Goal: Task Accomplishment & Management: Manage account settings

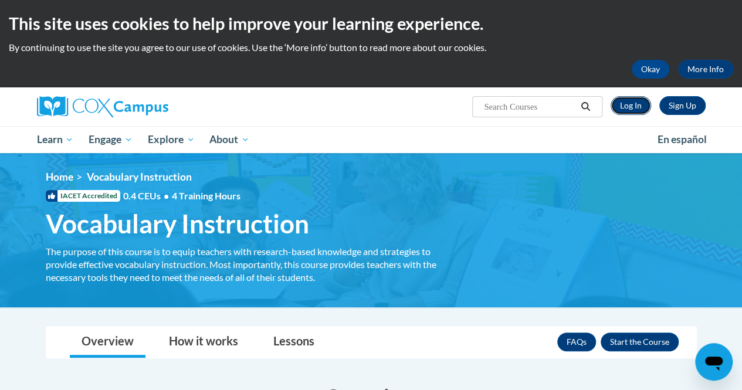
click at [630, 103] on link "Log In" at bounding box center [630, 105] width 40 height 19
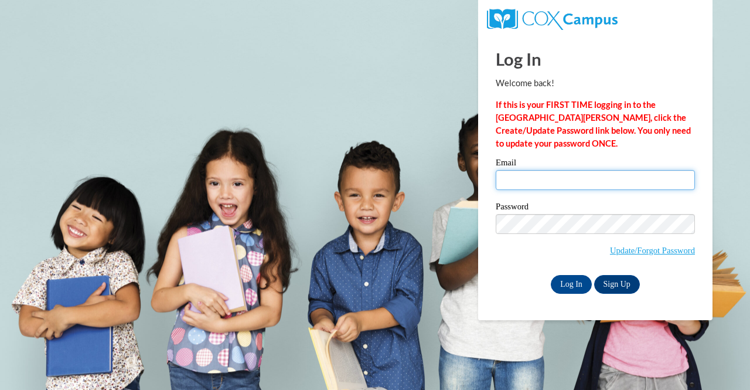
click at [566, 176] on input "Email" at bounding box center [595, 180] width 199 height 20
type input "[EMAIL_ADDRESS][DOMAIN_NAME]"
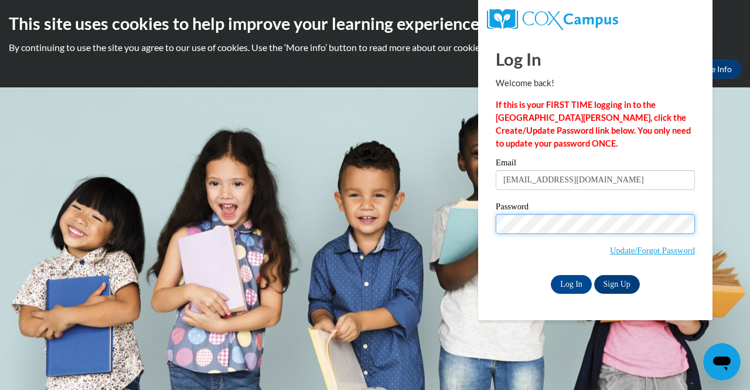
click at [551, 275] on input "Log In" at bounding box center [571, 284] width 41 height 19
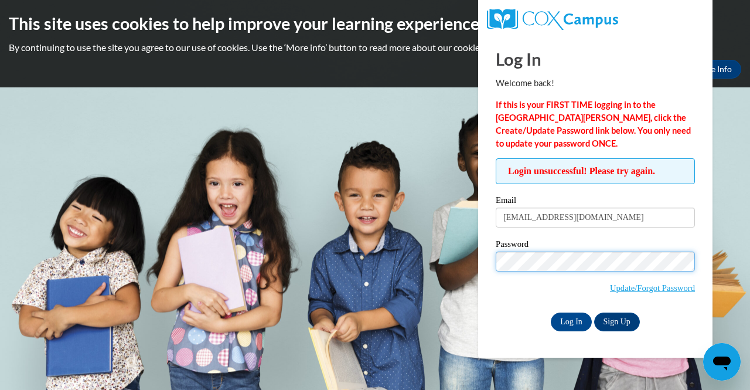
click at [551, 313] on input "Log In" at bounding box center [571, 322] width 41 height 19
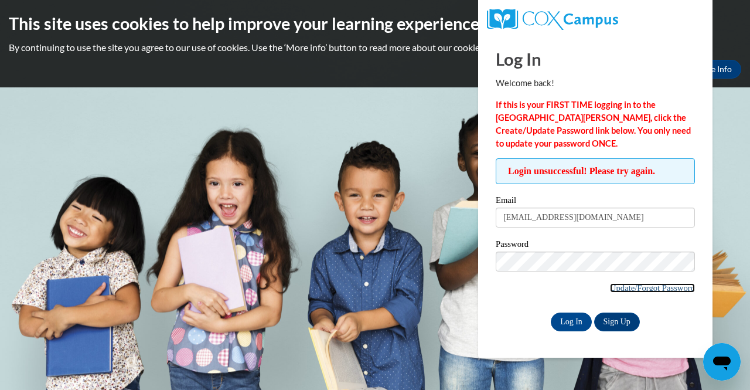
click at [647, 287] on link "Update/Forgot Password" at bounding box center [652, 287] width 85 height 9
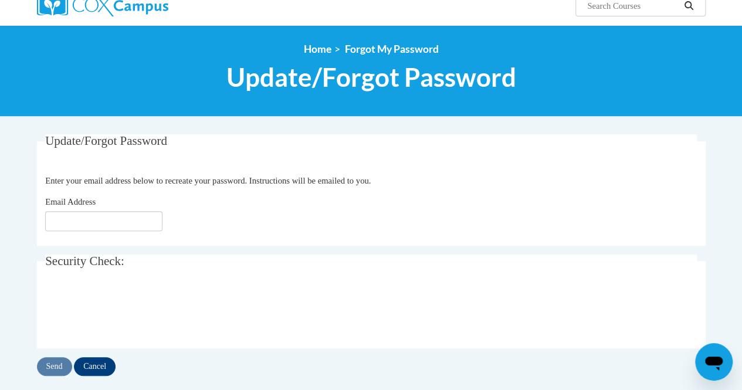
scroll to position [93, 0]
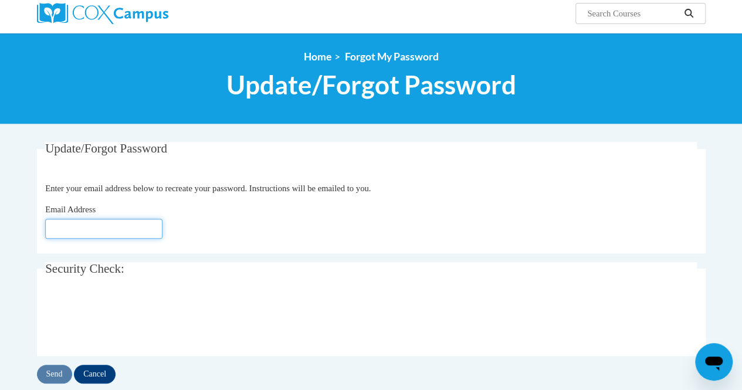
click at [128, 228] on input "Email Address" at bounding box center [103, 229] width 117 height 20
type input "awhite@dooly.k12.ga.us"
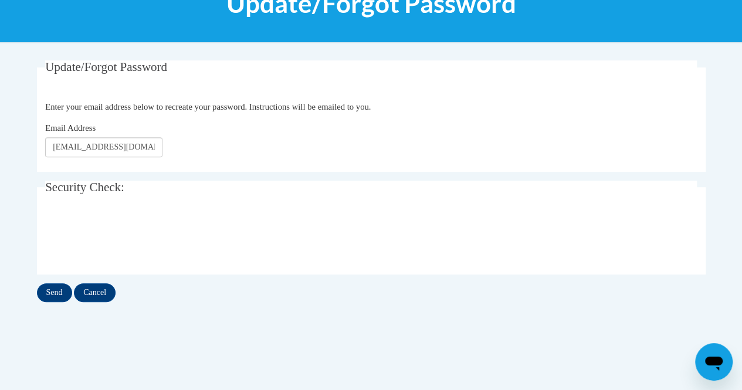
scroll to position [182, 0]
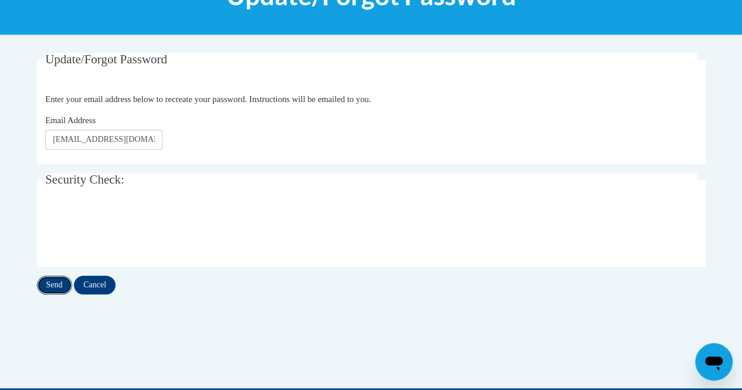
click at [50, 293] on input "Send" at bounding box center [54, 285] width 35 height 19
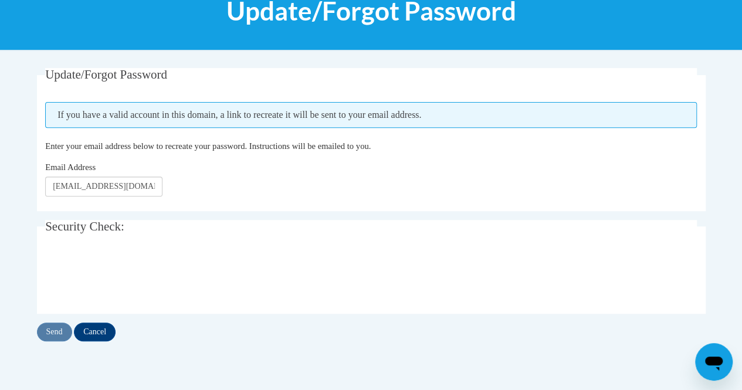
scroll to position [168, 0]
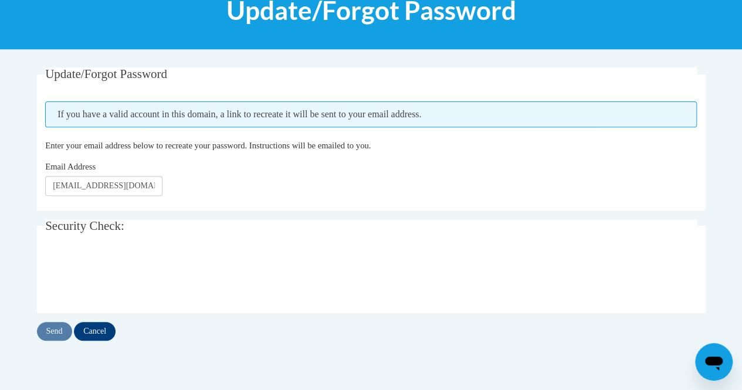
click at [118, 342] on div "Update/Forgot Password Please enter your email address If you have a valid acco…" at bounding box center [371, 215] width 686 height 297
click at [103, 330] on input "Cancel" at bounding box center [95, 331] width 42 height 19
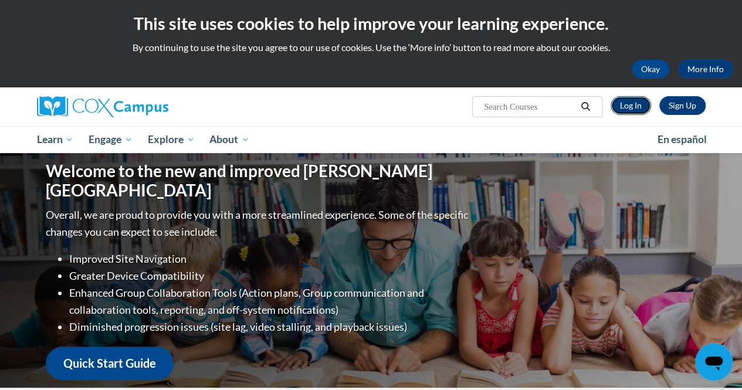
click at [637, 98] on link "Log In" at bounding box center [630, 105] width 40 height 19
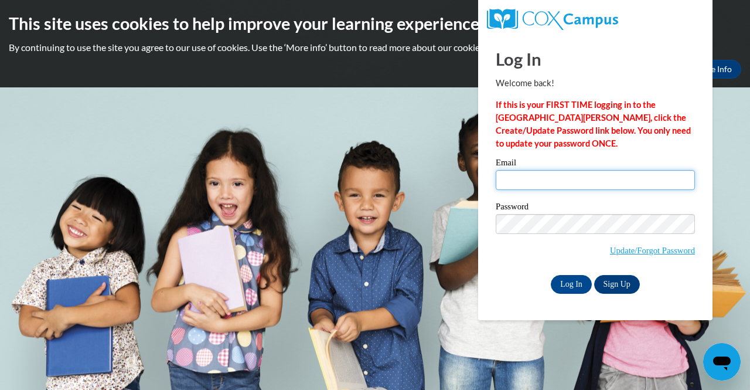
click at [583, 180] on input "Email" at bounding box center [595, 180] width 199 height 20
type input "awhite@sumterschools.org"
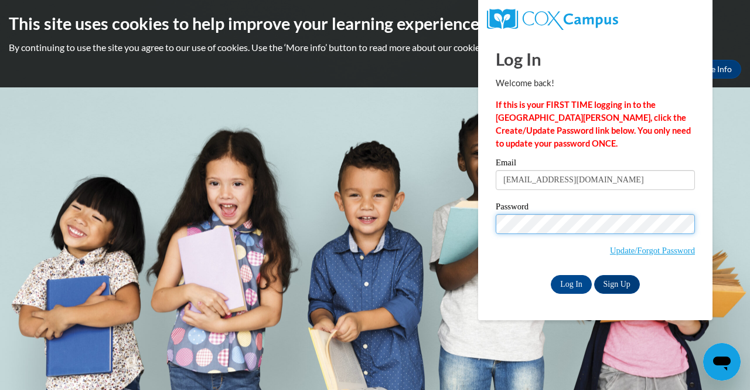
click at [551, 275] on input "Log In" at bounding box center [571, 284] width 41 height 19
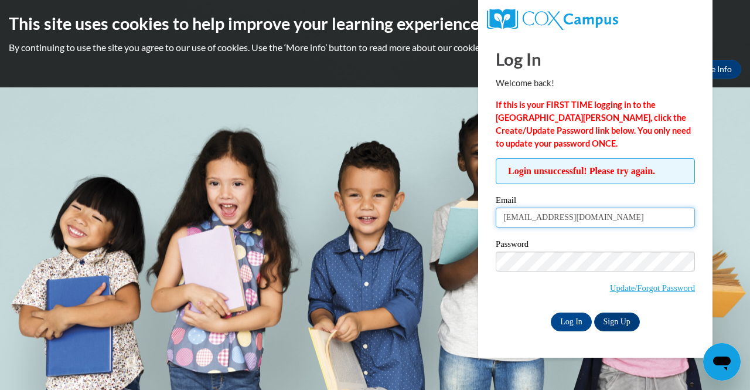
drag, startPoint x: 619, startPoint y: 223, endPoint x: 463, endPoint y: 219, distance: 156.0
click at [463, 219] on body "This site uses cookies to help improve your learning experience. By continuing …" at bounding box center [375, 195] width 750 height 390
type input "[EMAIL_ADDRESS][DOMAIN_NAME]"
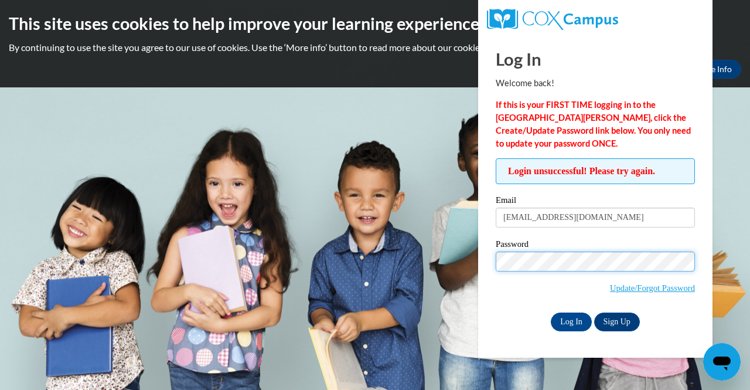
click at [551, 313] on input "Log In" at bounding box center [571, 322] width 41 height 19
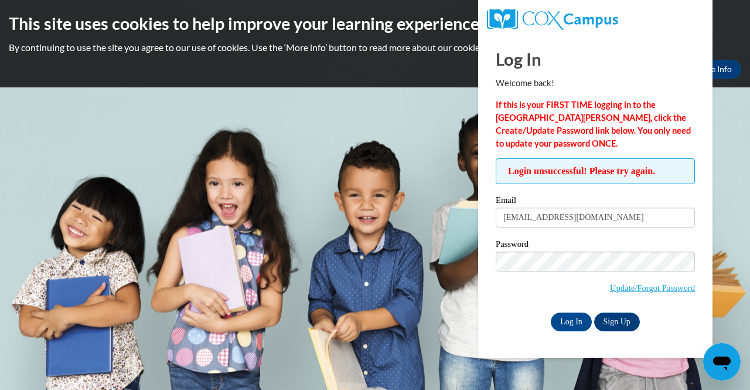
click at [632, 293] on span "Update/Forgot Password" at bounding box center [652, 287] width 85 height 13
click at [637, 287] on link "Update/Forgot Password" at bounding box center [652, 287] width 85 height 9
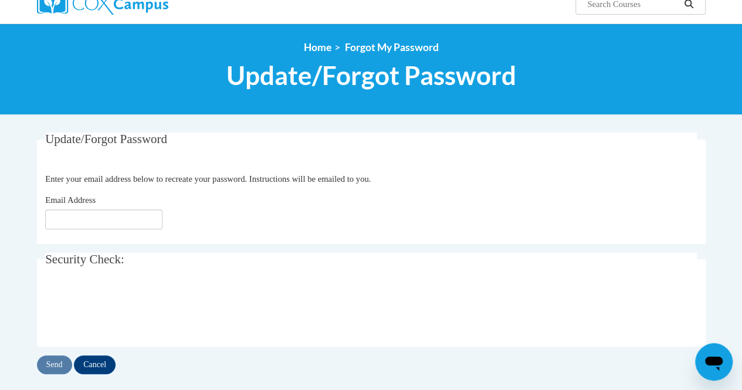
scroll to position [111, 0]
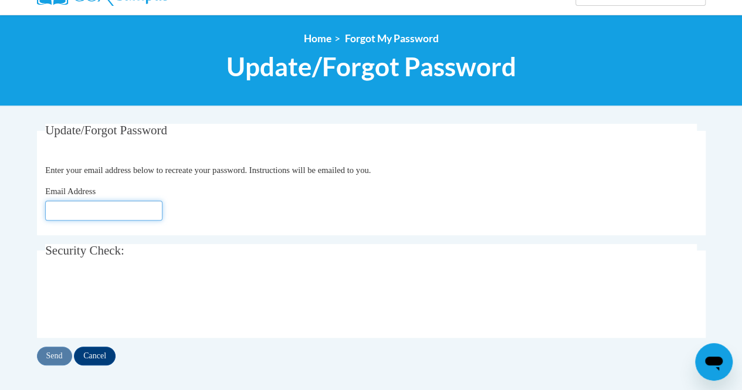
click at [101, 214] on input "Email Address" at bounding box center [103, 211] width 117 height 20
type input "[EMAIL_ADDRESS][DOMAIN_NAME]"
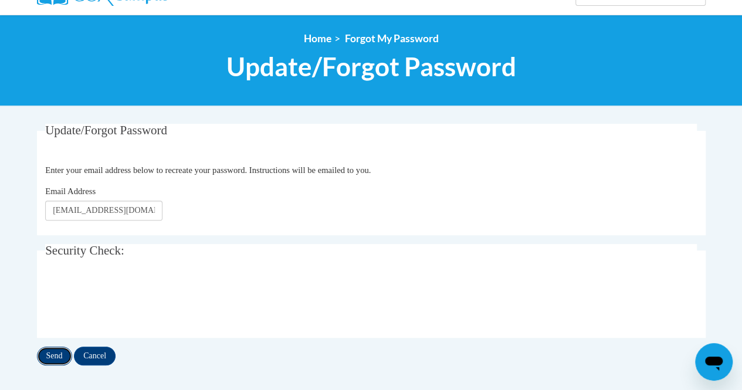
click at [63, 352] on input "Send" at bounding box center [54, 356] width 35 height 19
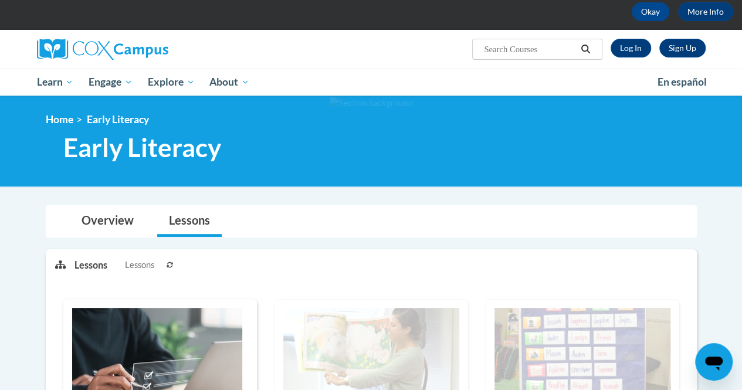
scroll to position [56, 0]
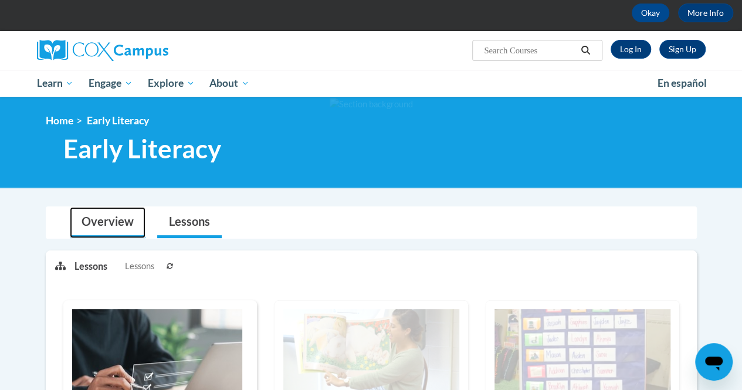
click at [106, 216] on link "Overview" at bounding box center [108, 222] width 76 height 31
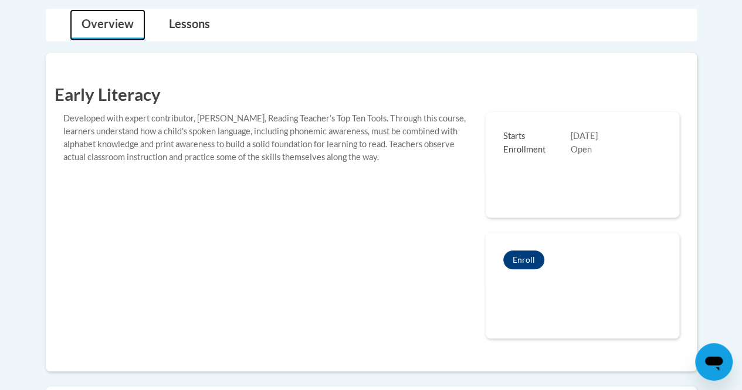
scroll to position [244, 0]
